Goal: Find specific page/section: Find specific page/section

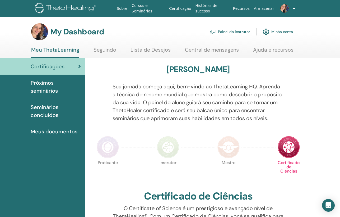
click at [235, 31] on link "Painel do instrutor" at bounding box center [229, 32] width 40 height 12
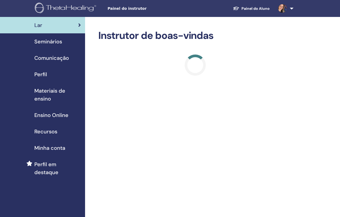
click at [48, 91] on span "Materiais de ensino" at bounding box center [57, 95] width 46 height 16
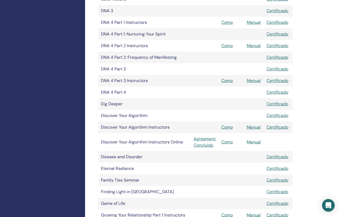
scroll to position [279, 0]
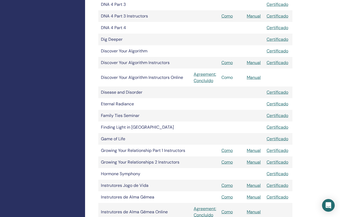
click at [229, 78] on link "Como" at bounding box center [226, 77] width 11 height 6
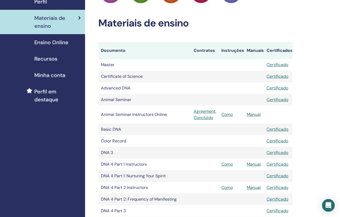
scroll to position [57, 0]
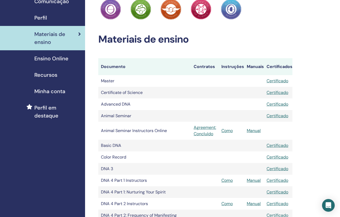
click at [46, 59] on span "Ensino Online" at bounding box center [51, 58] width 34 height 8
